Goal: Task Accomplishment & Management: Manage account settings

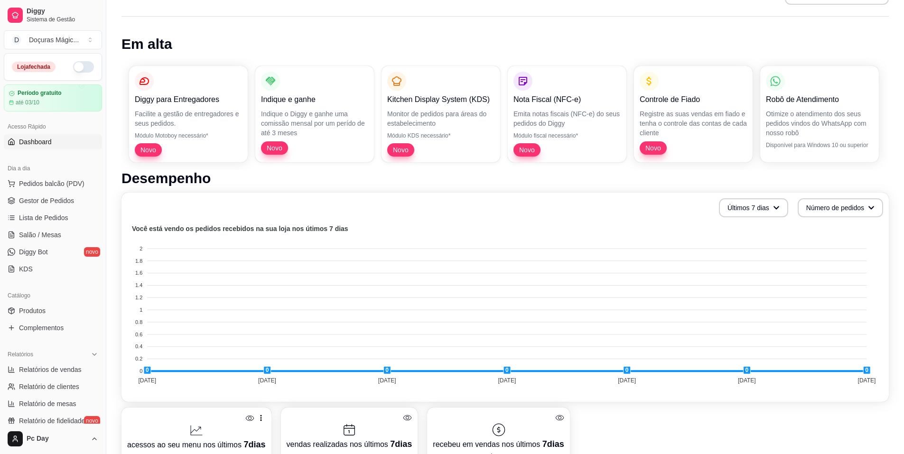
scroll to position [36, 0]
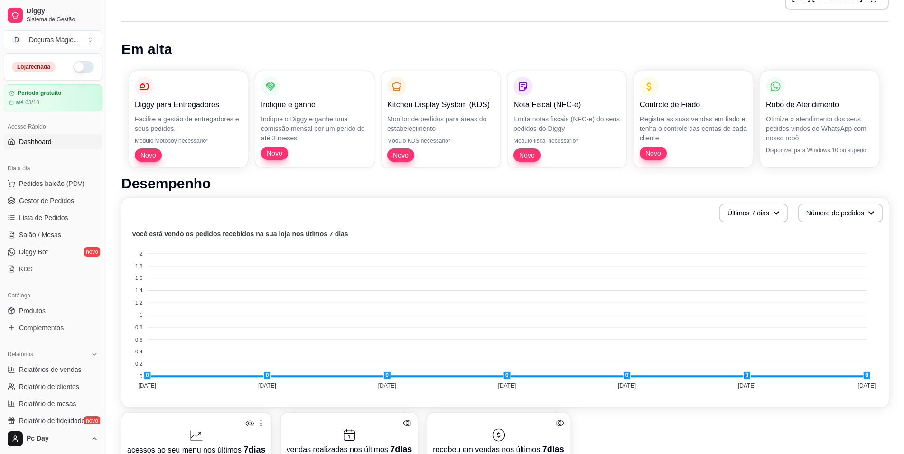
click at [29, 142] on span "Dashboard" at bounding box center [35, 141] width 33 height 9
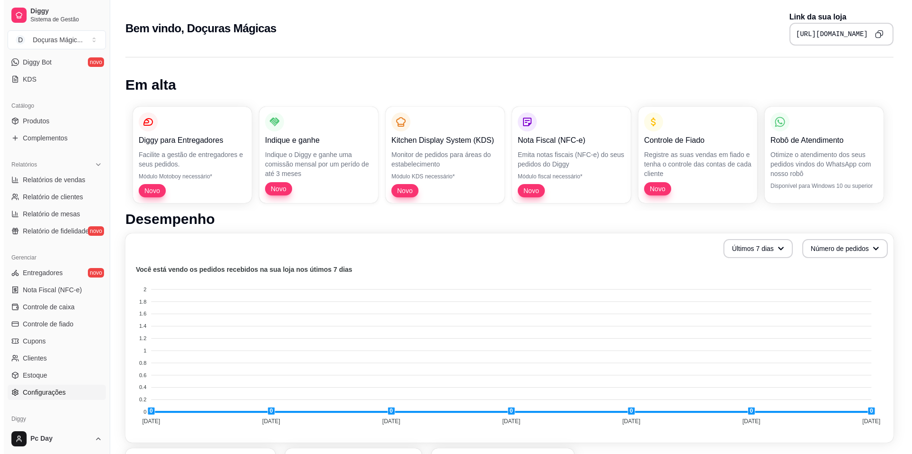
scroll to position [229, 0]
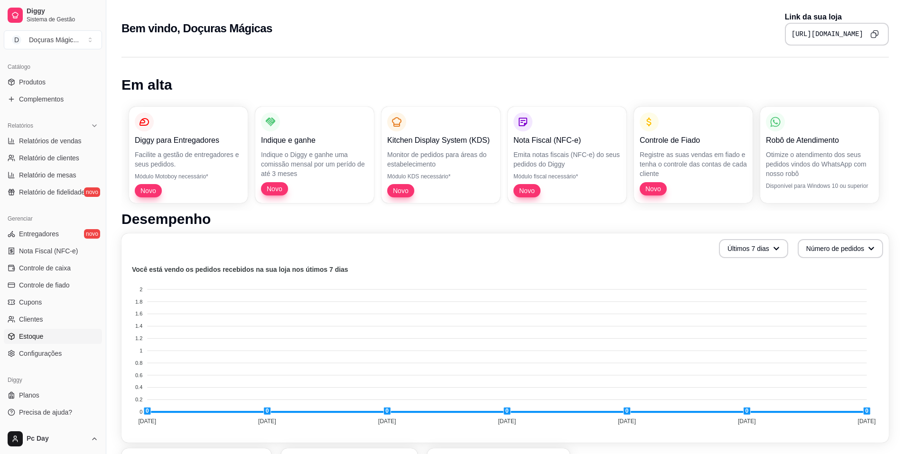
click at [38, 336] on span "Estoque" at bounding box center [31, 336] width 24 height 9
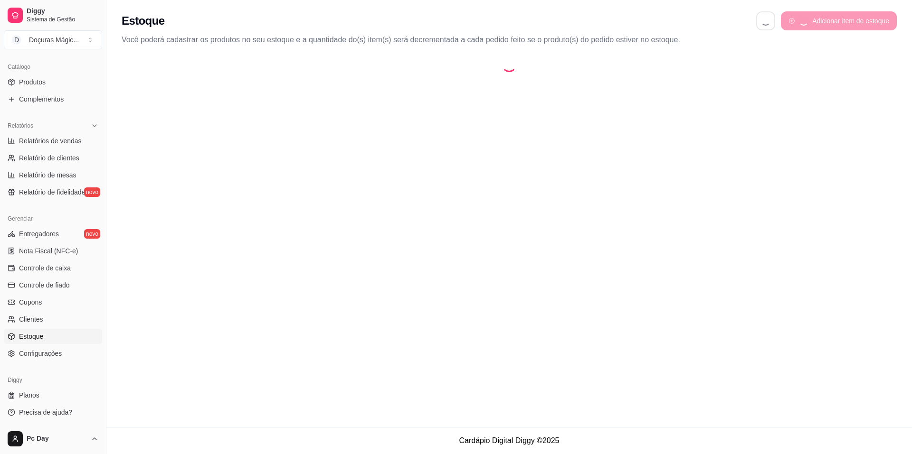
select select "QUANTITY_ORDER"
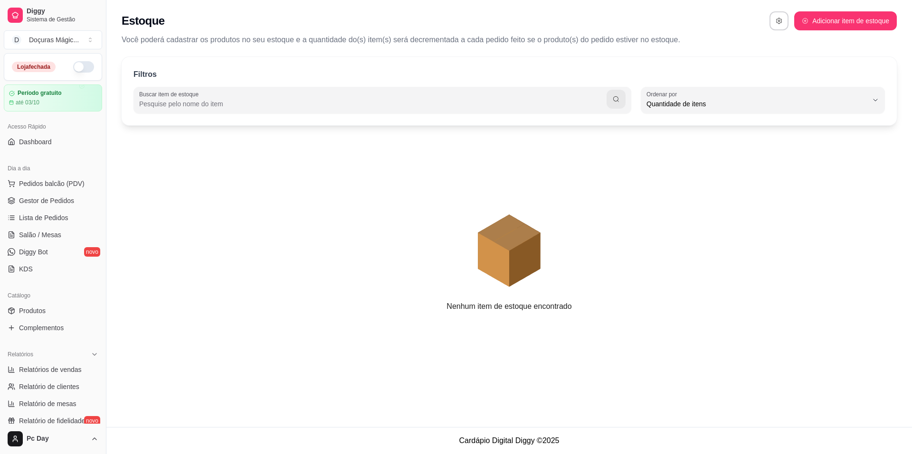
click at [73, 72] on button "button" at bounding box center [83, 66] width 21 height 11
click at [88, 38] on button "D Doçuras Mágic ..." at bounding box center [53, 39] width 98 height 19
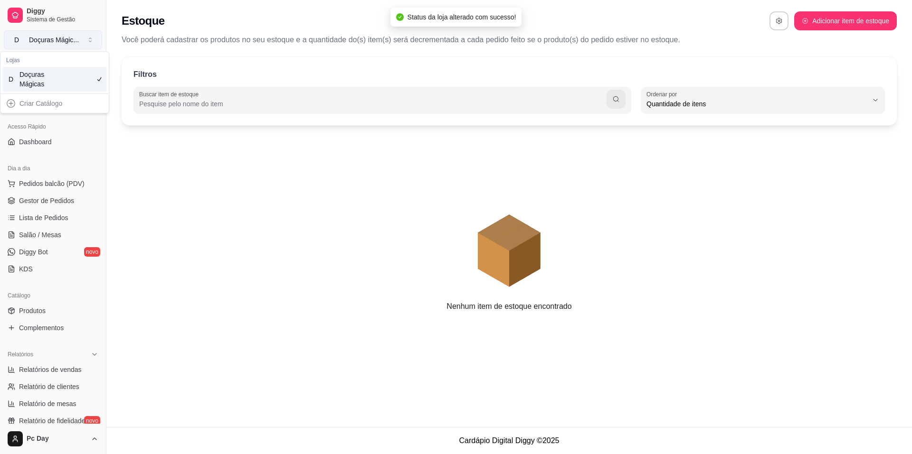
click at [72, 36] on div "Doçuras Mágic ..." at bounding box center [54, 39] width 50 height 9
click at [35, 10] on span "Diggy" at bounding box center [63, 11] width 72 height 9
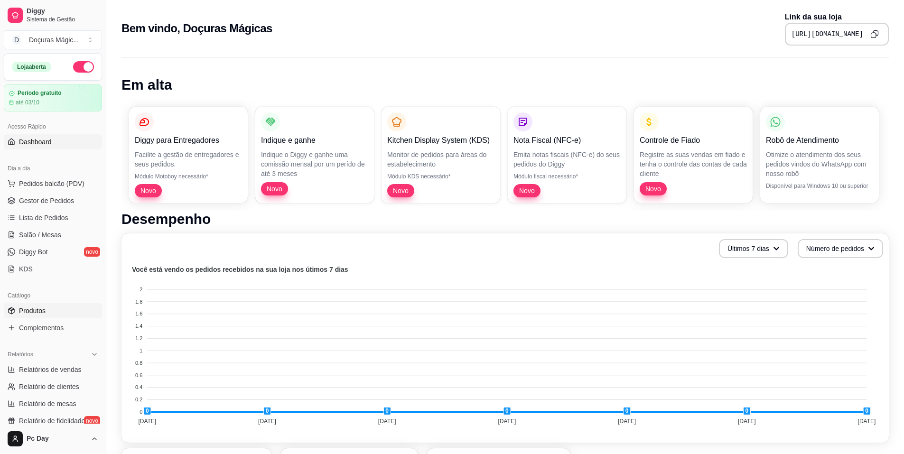
click at [47, 312] on link "Produtos" at bounding box center [53, 310] width 98 height 15
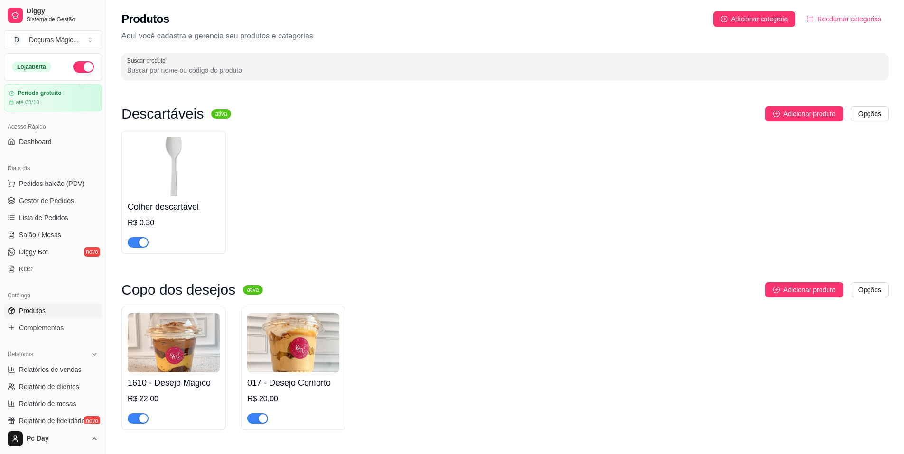
drag, startPoint x: 851, startPoint y: 11, endPoint x: 848, endPoint y: 16, distance: 5.7
click at [433, 15] on div "Produtos Adicionar categoria Reodernar categorias Aqui você cadastra e gerencia…" at bounding box center [505, 42] width 798 height 85
click at [433, 19] on span "Reodernar categorias" at bounding box center [850, 19] width 64 height 10
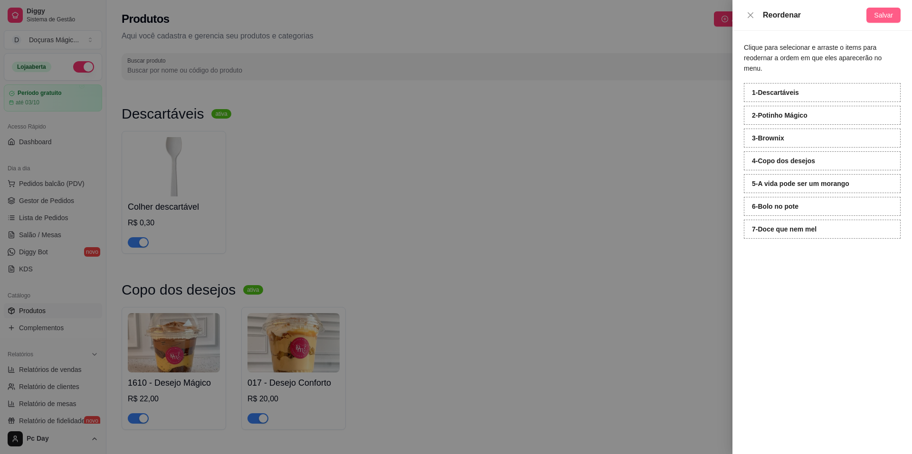
click at [433, 8] on button "Salvar" at bounding box center [883, 15] width 34 height 15
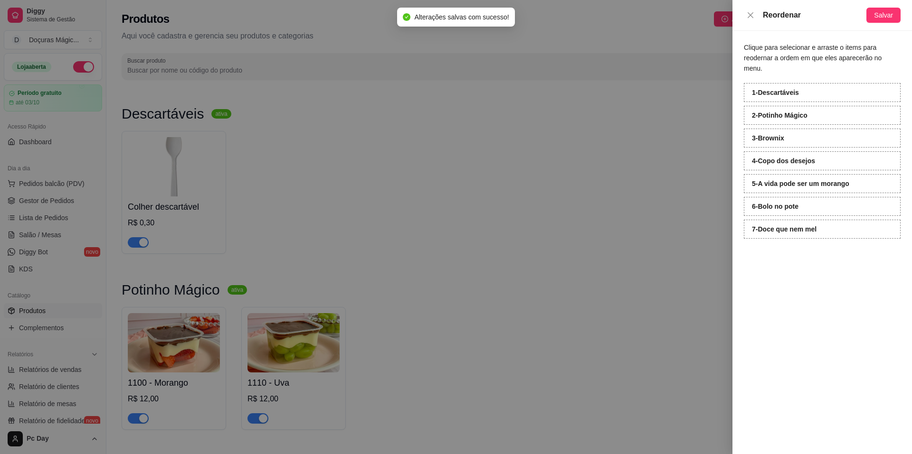
click at [433, 111] on div at bounding box center [456, 227] width 912 height 454
